Goal: Information Seeking & Learning: Find specific page/section

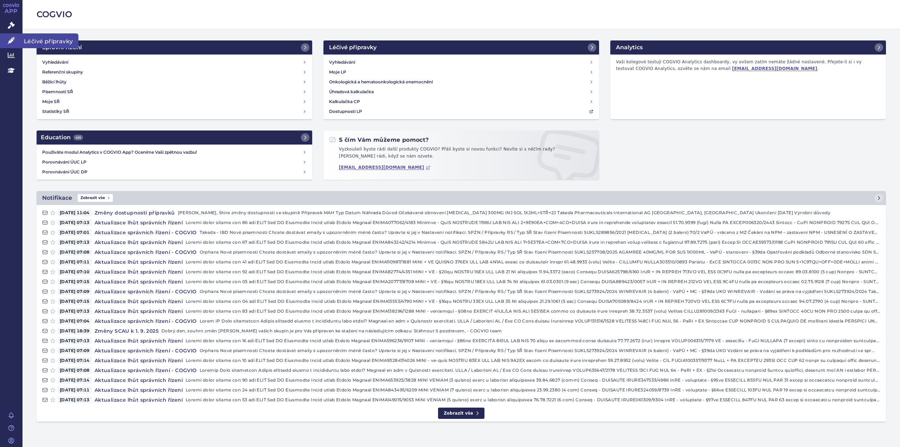
click at [11, 40] on icon at bounding box center [11, 40] width 7 height 7
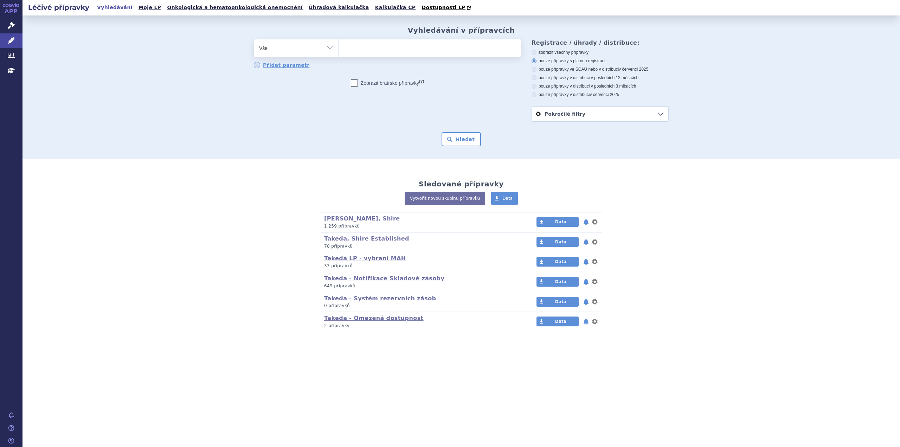
click at [362, 51] on ul at bounding box center [430, 46] width 183 height 15
click at [339, 51] on select at bounding box center [338, 48] width 0 height 18
type input "Hy"
type input "Hyq"
type input "Hyqv"
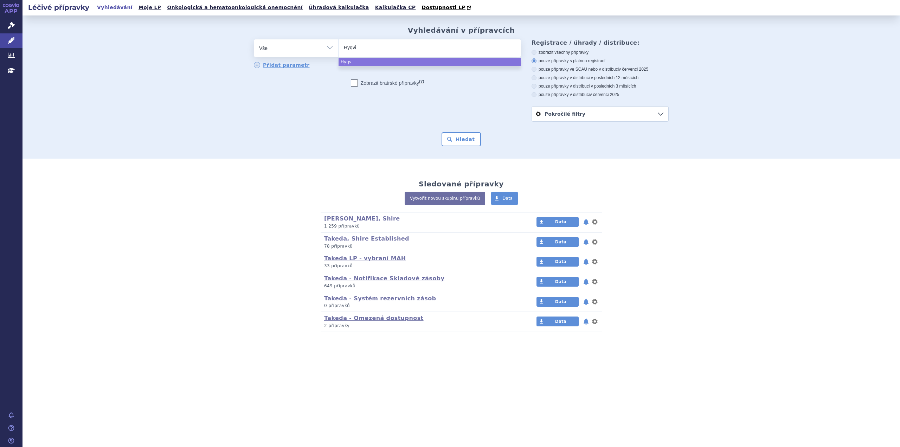
type input "Hyqvia"
select select "Hyqvia"
click at [454, 141] on button "Hledat" at bounding box center [462, 139] width 40 height 14
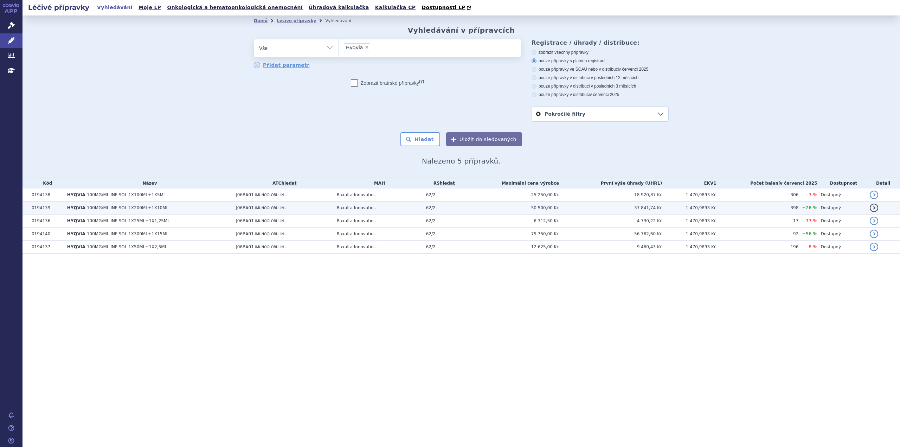
click at [256, 208] on span "IMUNOGLOBULIN..." at bounding box center [271, 208] width 32 height 4
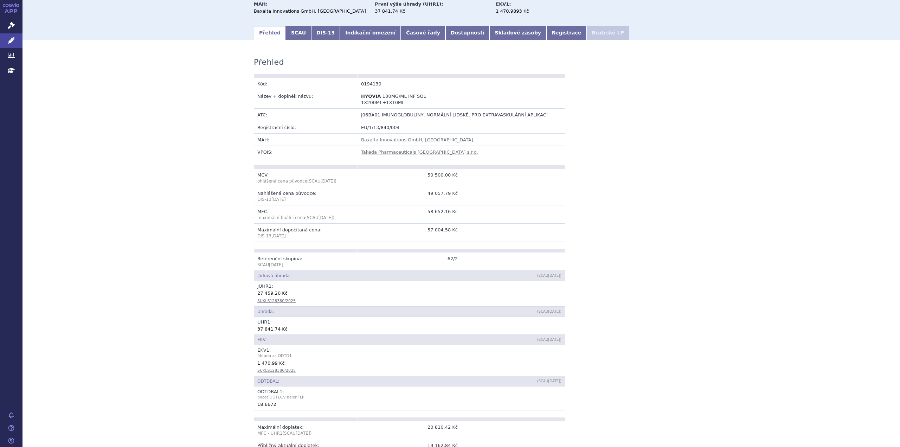
scroll to position [71, 0]
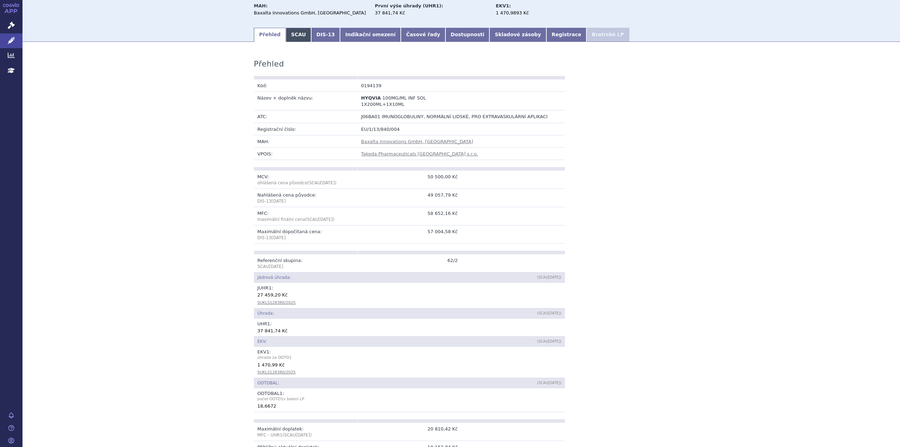
click at [291, 38] on link "SCAU" at bounding box center [298, 35] width 25 height 14
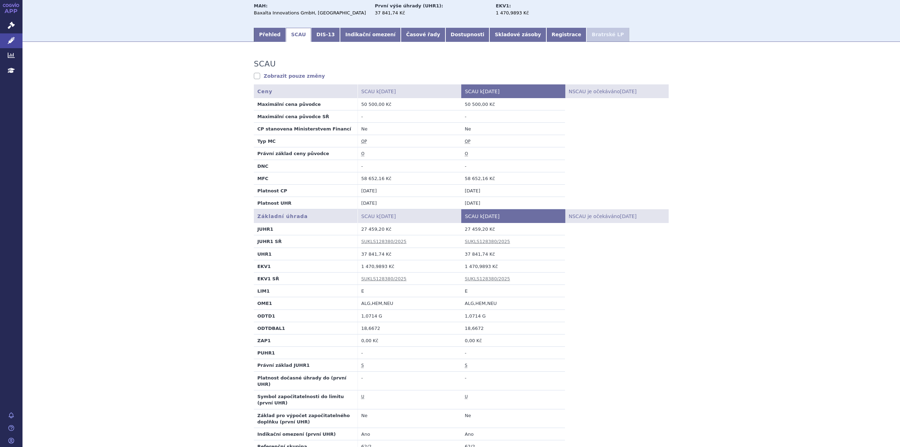
scroll to position [107, 0]
